Goal: Obtain resource: Download file/media

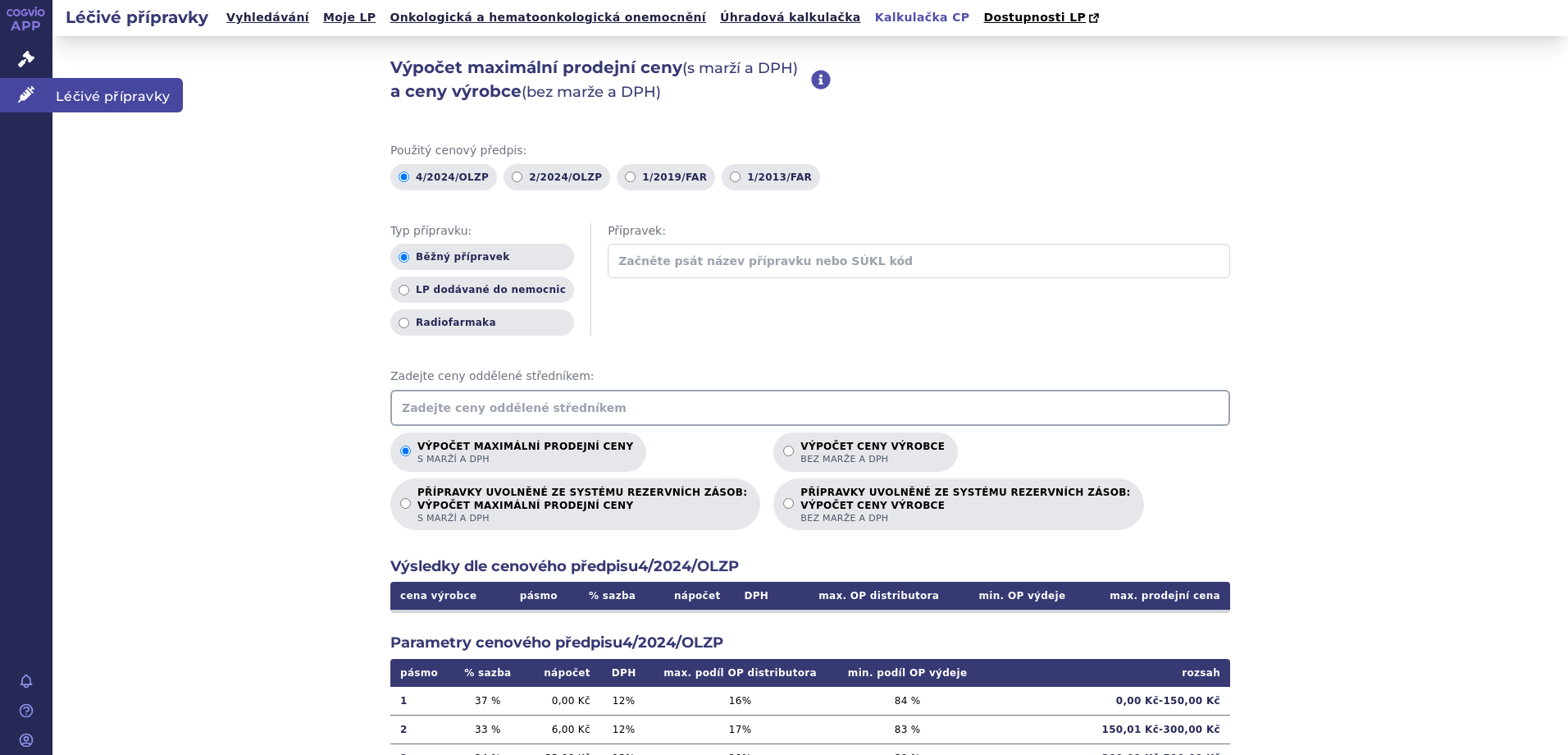
click at [90, 108] on span "Léčivé přípravky" at bounding box center [117, 94] width 130 height 35
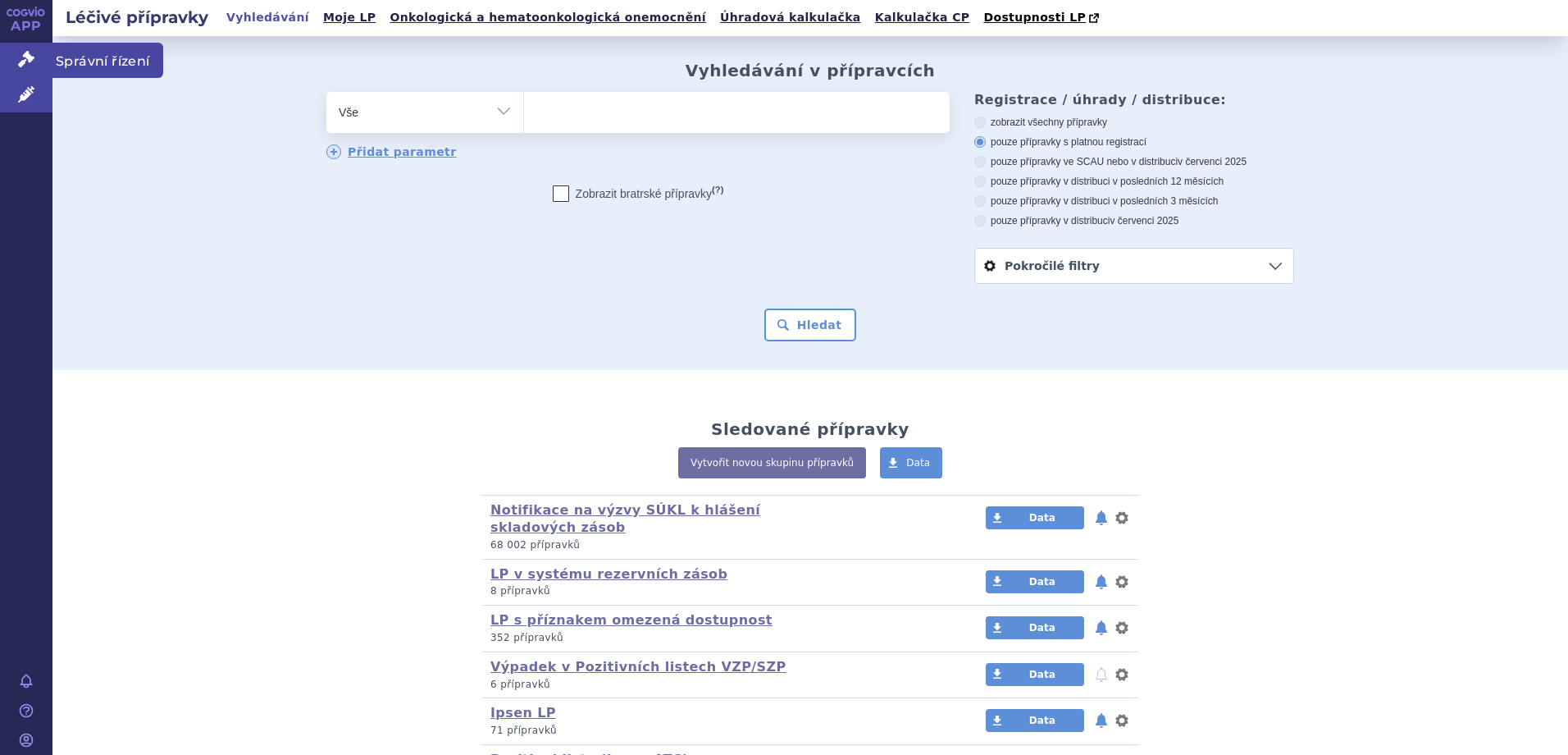
click at [78, 57] on span "Správní řízení" at bounding box center [108, 60] width 111 height 35
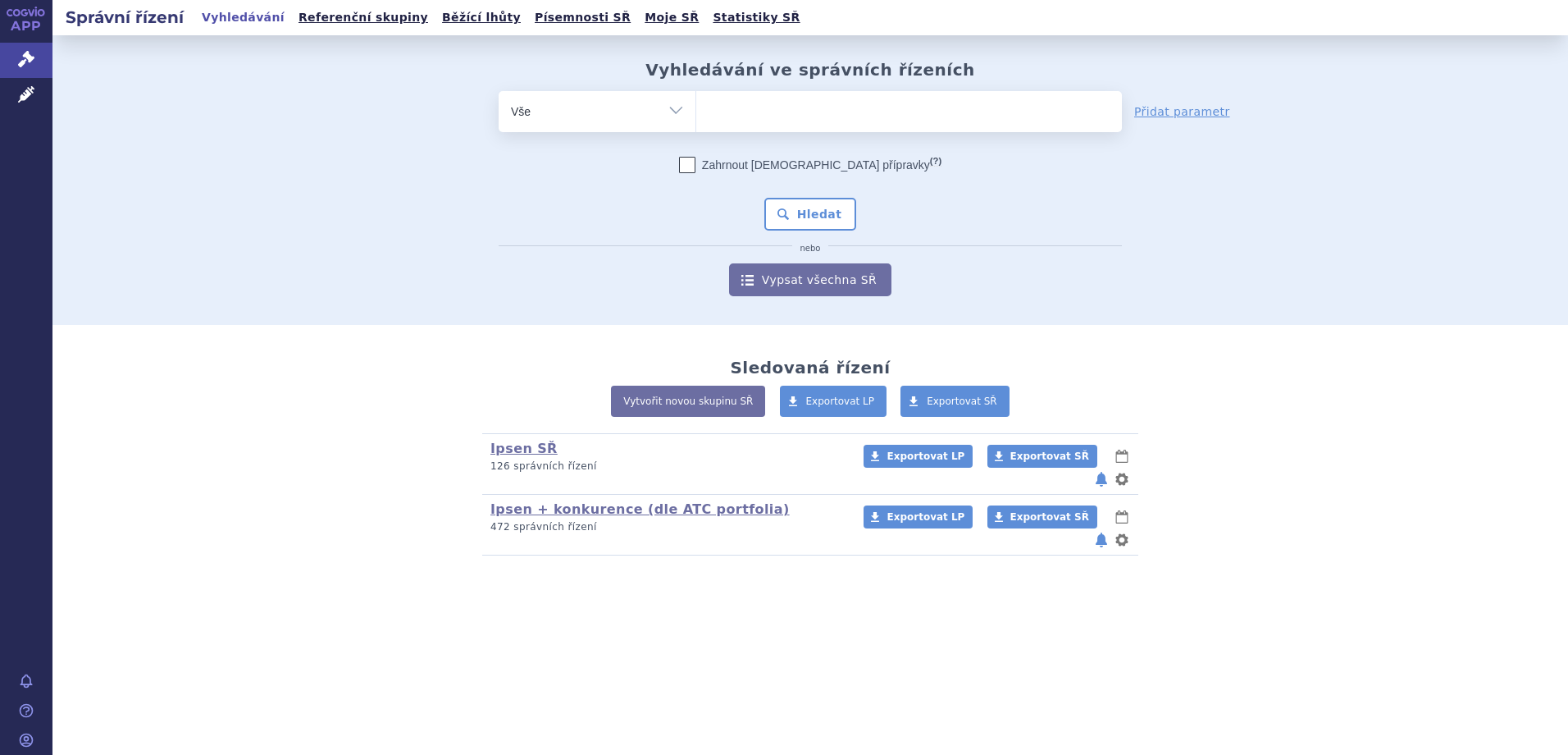
click at [822, 113] on ul at bounding box center [909, 108] width 426 height 35
click at [696, 113] on select at bounding box center [695, 110] width 1 height 41
type input "ly"
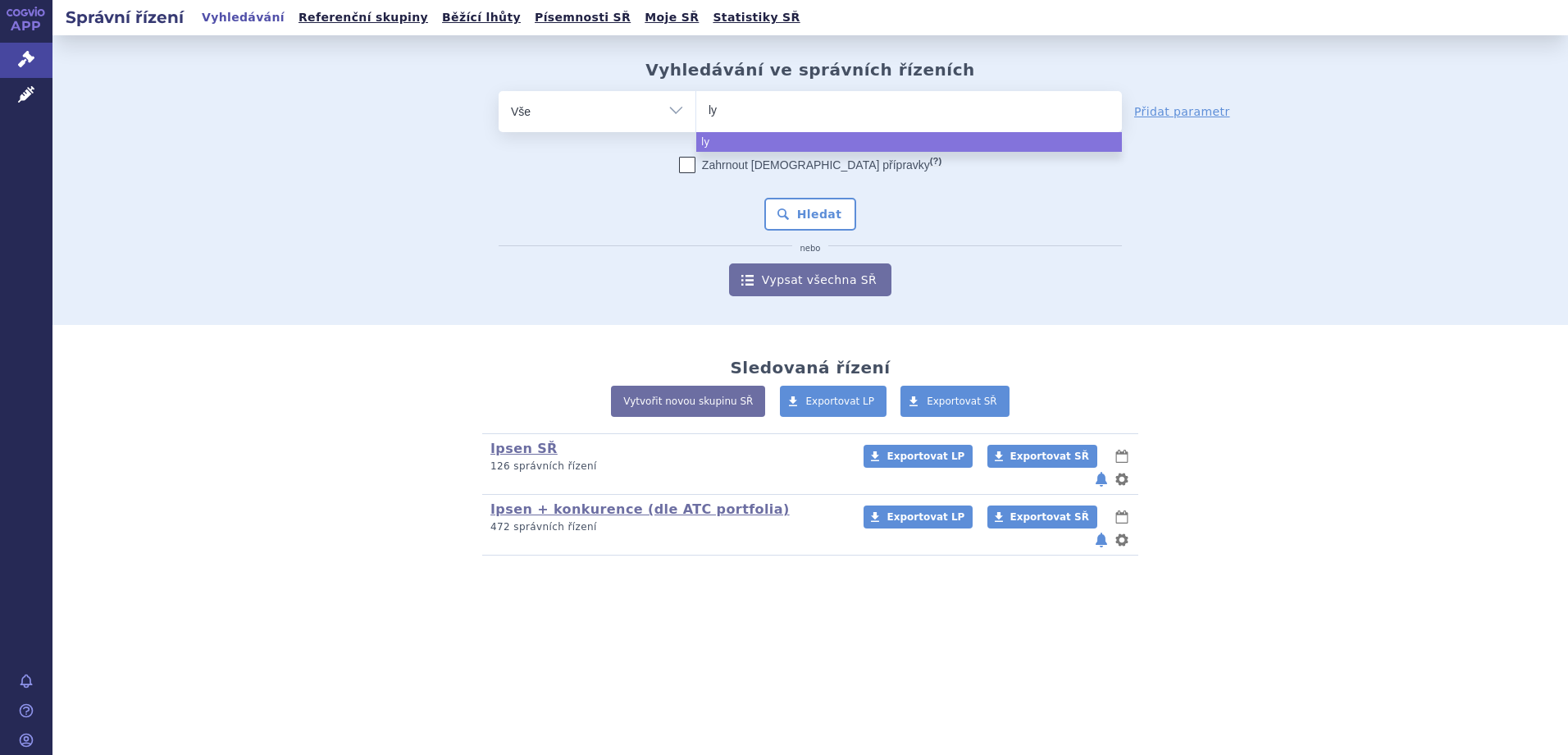
type input "lyv"
type input "lyvde"
type input "lyvdelz"
type input "lyvdelzi"
select select "lyvdelzi"
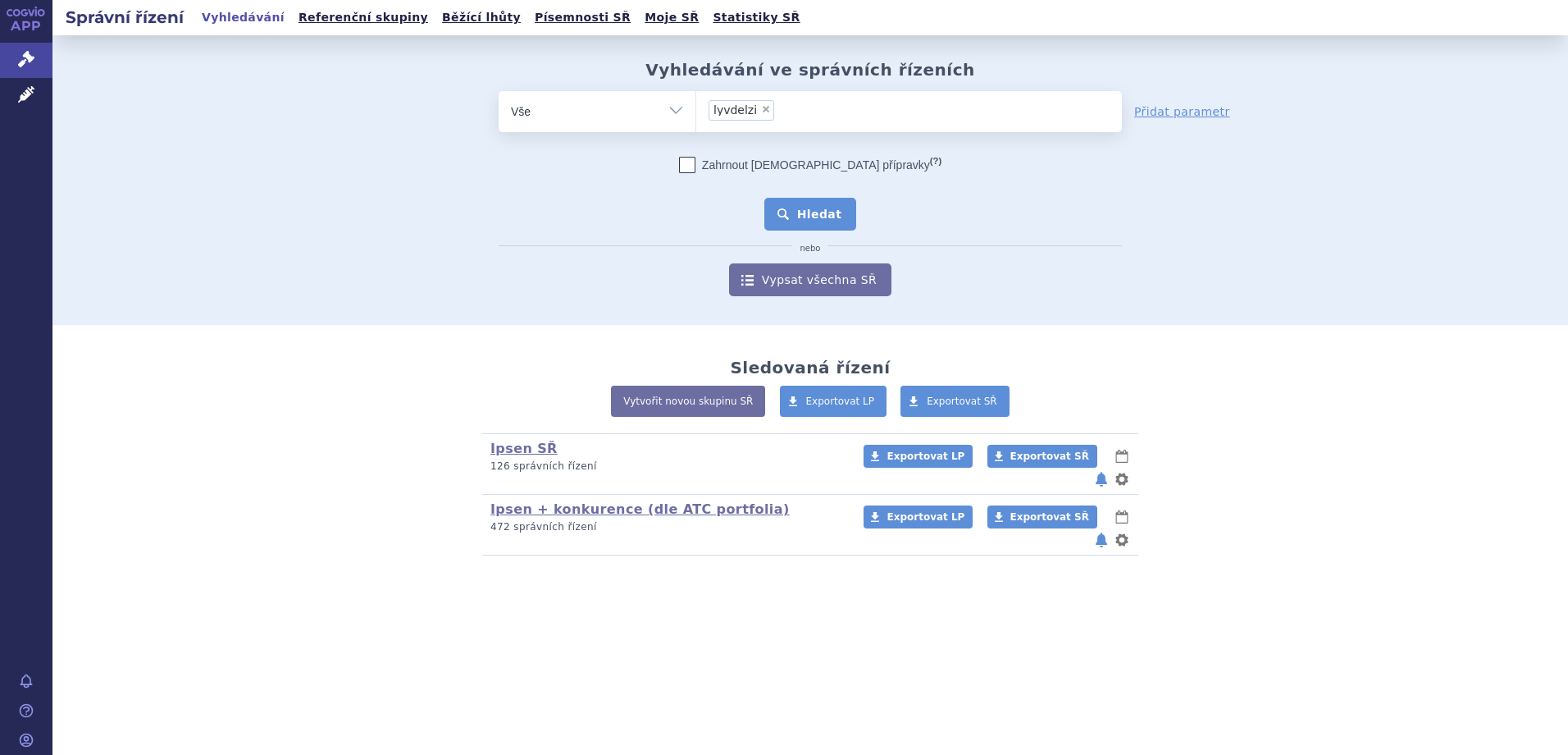
click at [792, 213] on button "Hledat" at bounding box center [810, 214] width 92 height 33
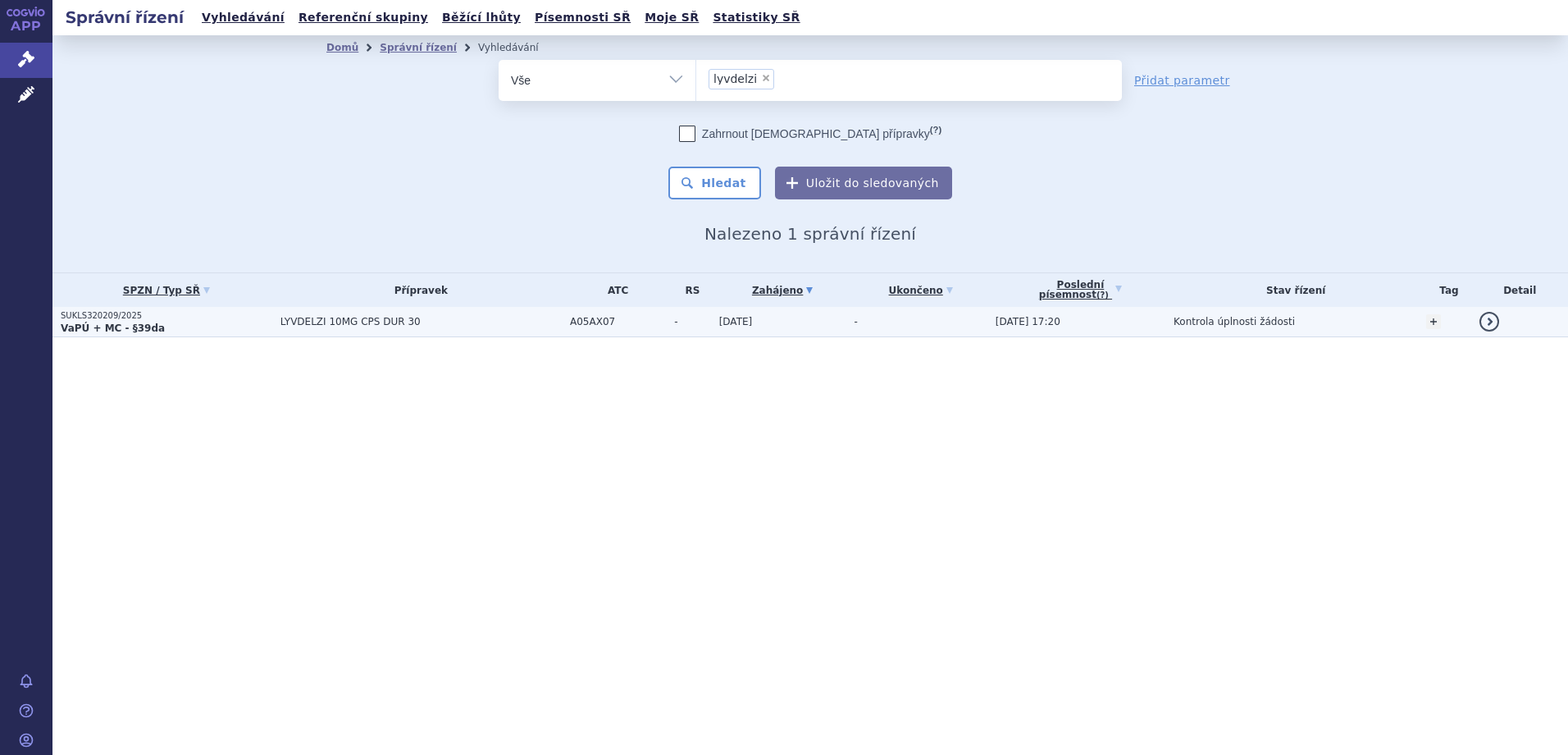
click at [383, 323] on span "LYVDELZI 10MG CPS DUR 30" at bounding box center [421, 322] width 281 height 12
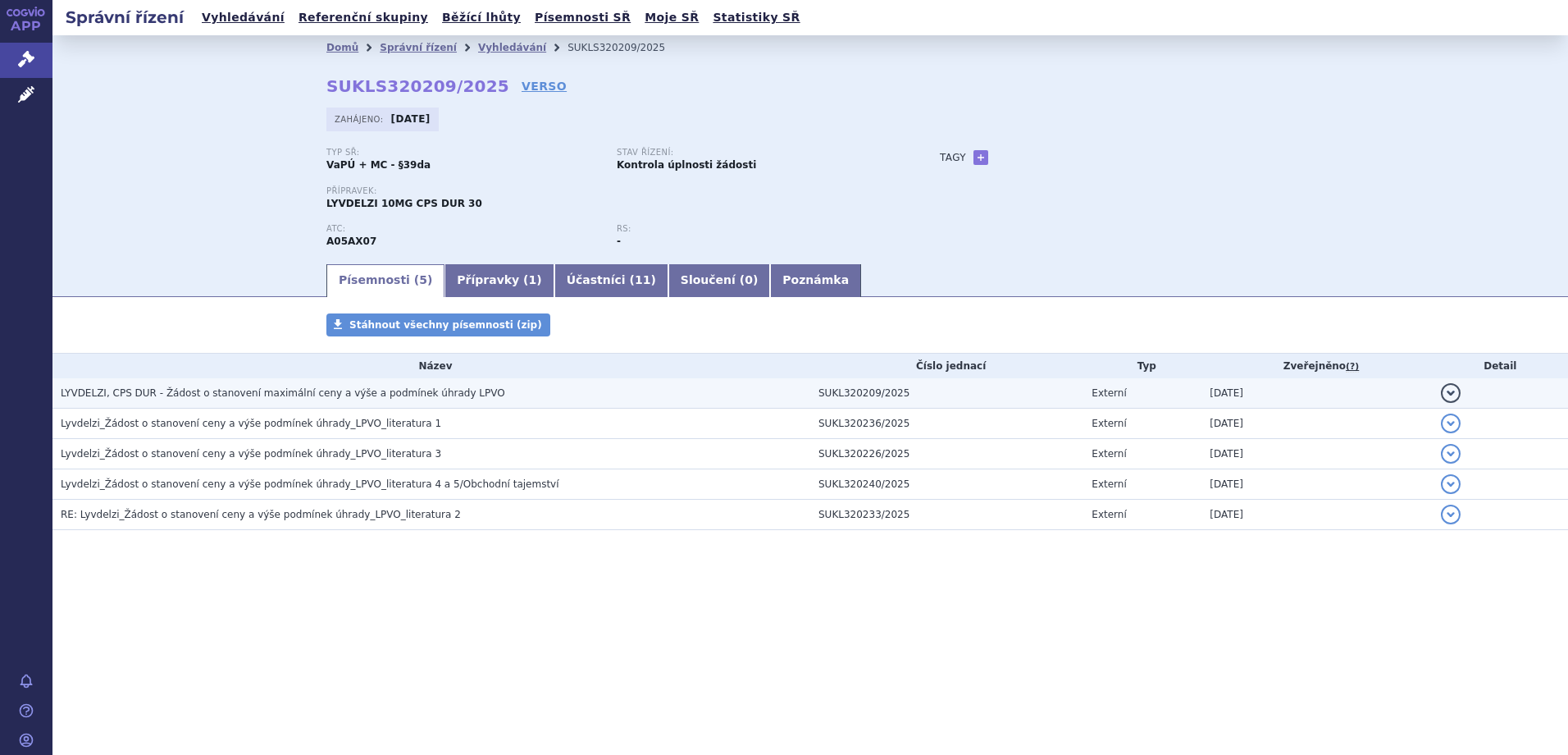
click at [406, 390] on span "LYVDELZI, CPS DUR - Žádost o stanovení maximální ceny a výše a podmínek úhrady …" at bounding box center [283, 393] width 445 height 12
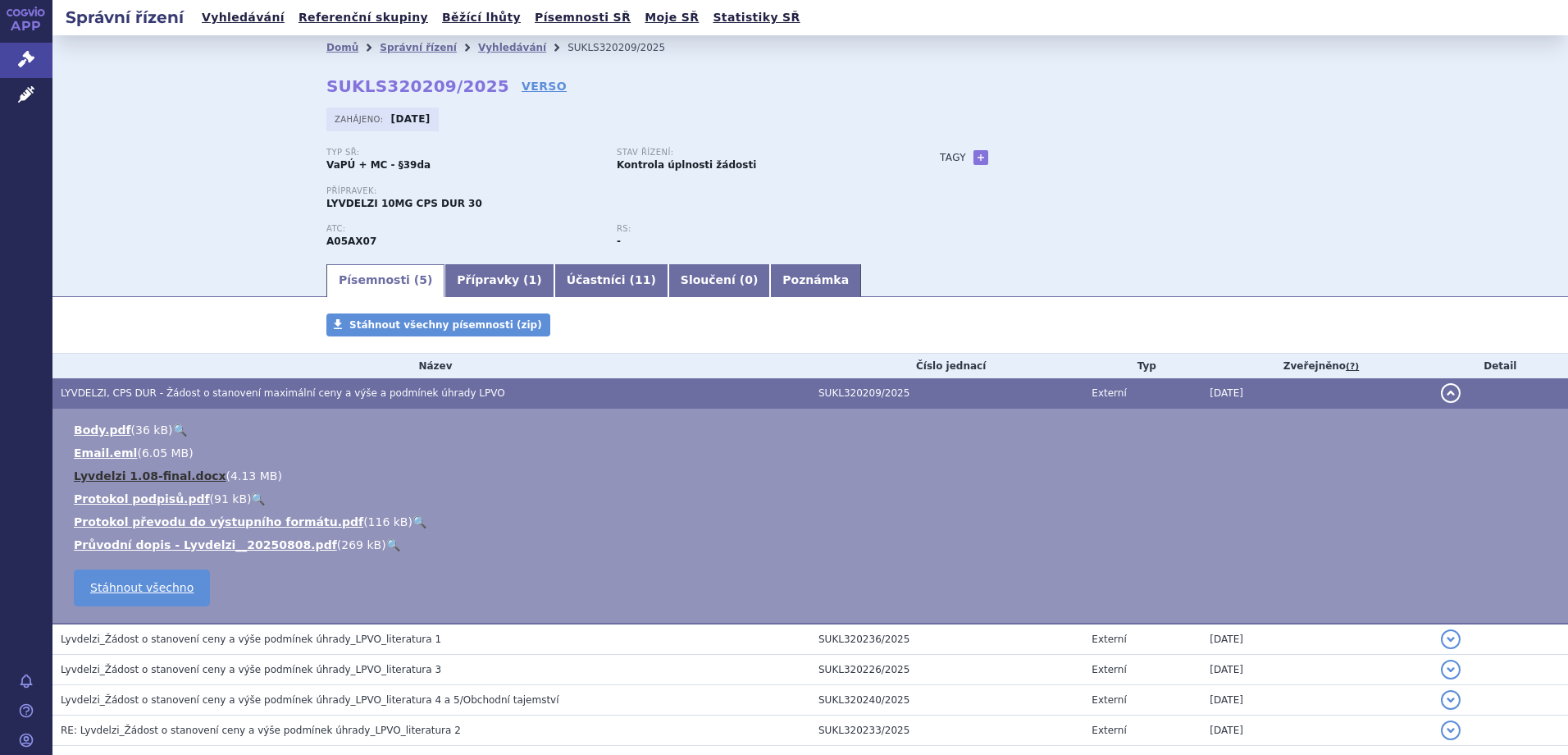
click at [182, 475] on link "Lyvdelzi 1.08-final.docx" at bounding box center [150, 475] width 153 height 13
click at [143, 198] on div "Domů Správní řízení Vyhledávání SUKLS320209/2025 SUKLS320209/2025 VERSO Zahájen…" at bounding box center [810, 149] width 1516 height 226
click at [167, 296] on div "Písemnosti ( 5 ) Přípravky ( 1 ) Účastníci ( 11 ) Sloučení ( 0 ) Poznámka" at bounding box center [810, 280] width 1516 height 36
click at [148, 182] on div "Domů Správní řízení Vyhledávání SUKLS320209/2025 SUKLS320209/2025 VERSO Zahájen…" at bounding box center [810, 149] width 1516 height 226
